Goal: Use online tool/utility: Utilize a website feature to perform a specific function

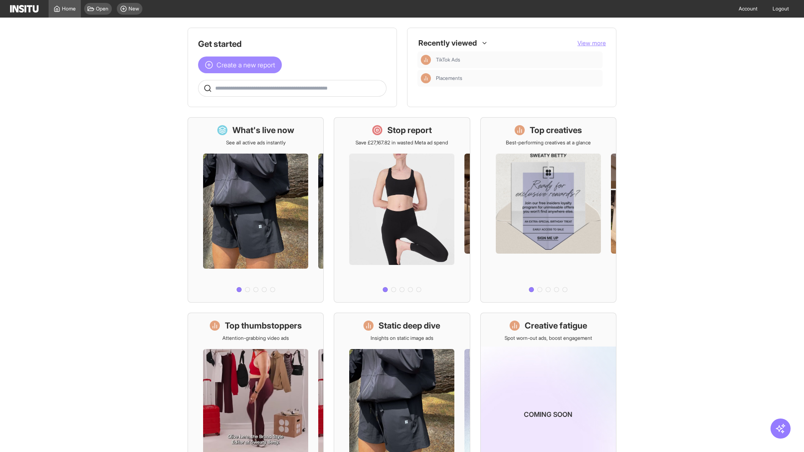
click at [242, 65] on span "Create a new report" at bounding box center [246, 65] width 59 height 10
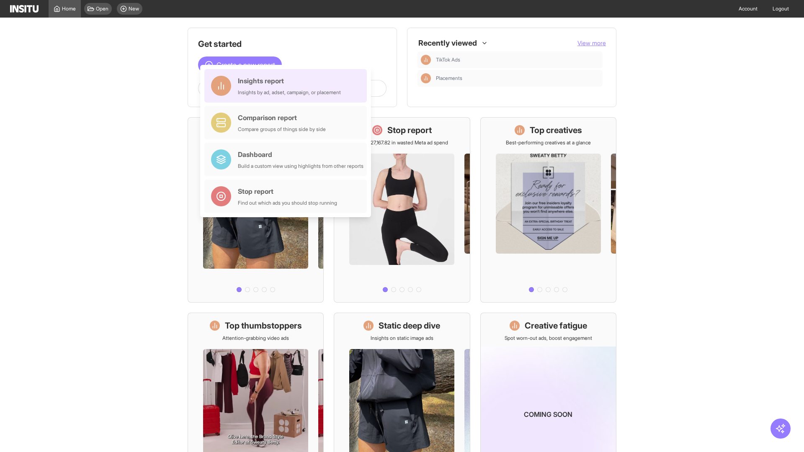
click at [288, 86] on div "Insights report Insights by ad, adset, campaign, or placement" at bounding box center [289, 86] width 103 height 20
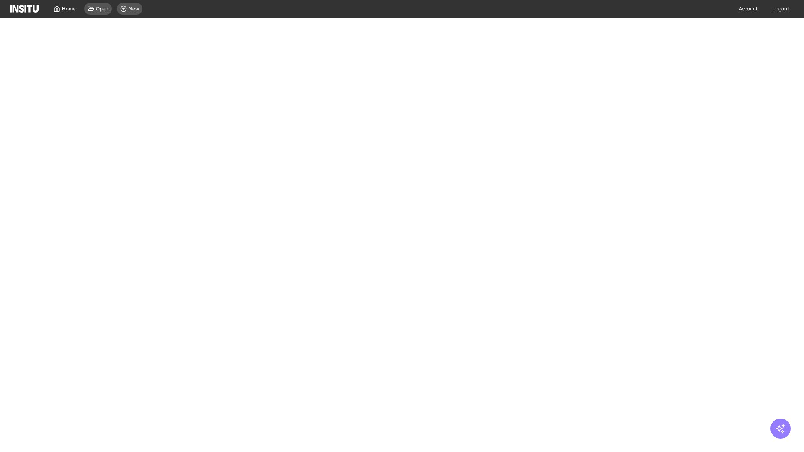
select select "**"
